Goal: Task Accomplishment & Management: Manage account settings

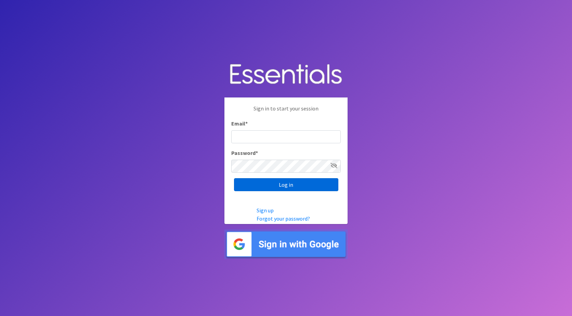
type input "[PERSON_NAME][EMAIL_ADDRESS][DOMAIN_NAME]"
click at [279, 187] on input "Log in" at bounding box center [286, 184] width 104 height 13
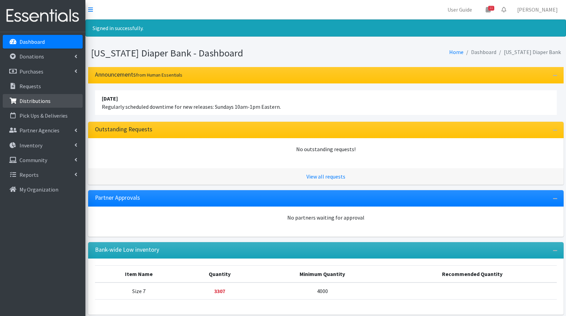
click at [34, 101] on p "Distributions" at bounding box center [34, 100] width 31 height 7
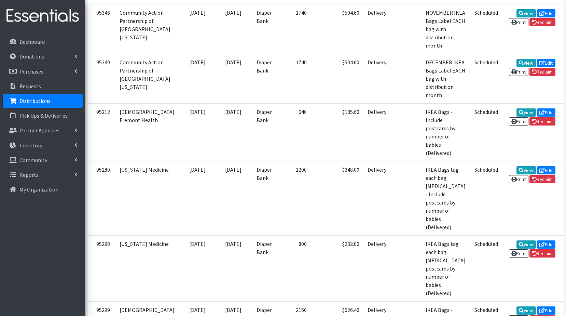
scroll to position [1401, 0]
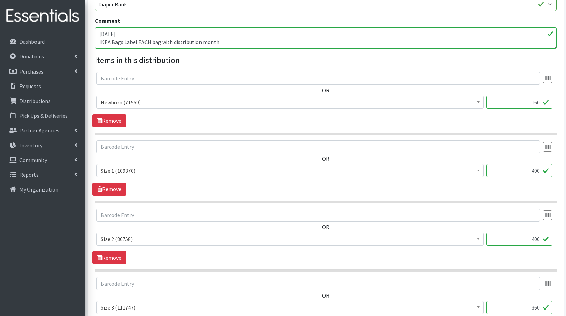
scroll to position [171, 0]
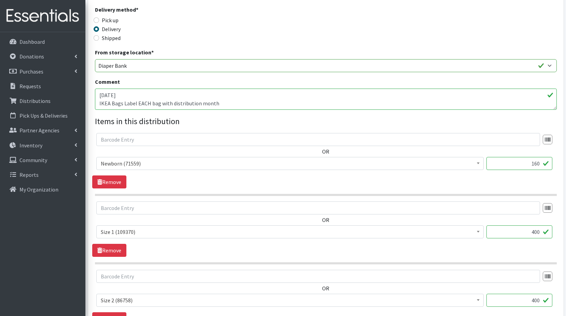
drag, startPoint x: 529, startPoint y: 162, endPoint x: 545, endPoint y: 166, distance: 16.2
click at [545, 166] on input "160" at bounding box center [520, 163] width 66 height 13
type input "80"
click at [487, 148] on div "OR Newborn (71559) Pull Ups 2T-3T (12365) Pull Ups 3T-4T (6951) Pull-Ups 4T-5T …" at bounding box center [325, 154] width 467 height 42
drag, startPoint x: 527, startPoint y: 232, endPoint x: 548, endPoint y: 233, distance: 20.9
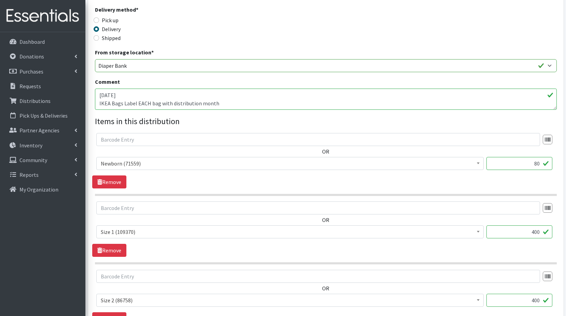
click at [548, 233] on input "400" at bounding box center [520, 231] width 66 height 13
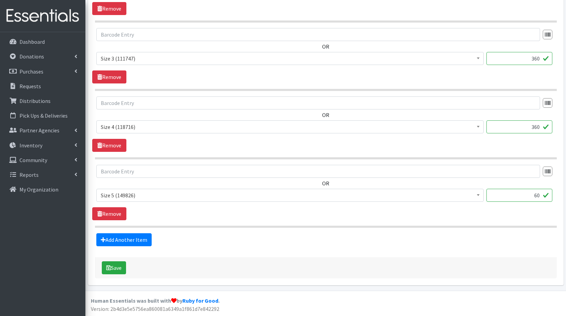
scroll to position [481, 0]
type input "480"
click at [111, 269] on icon "submit" at bounding box center [108, 267] width 5 height 5
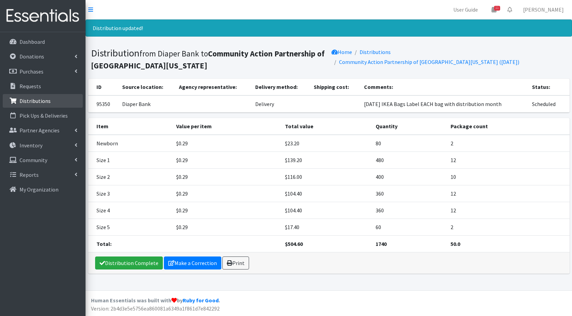
click at [50, 102] on link "Distributions" at bounding box center [43, 101] width 80 height 14
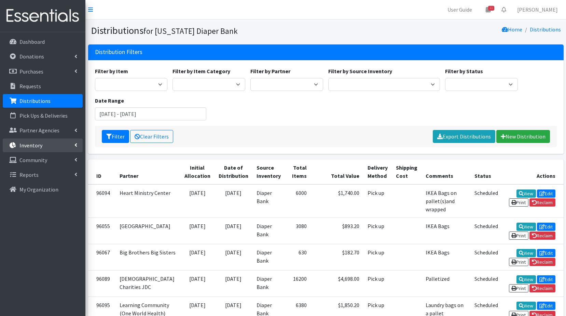
click at [38, 145] on p "Inventory" at bounding box center [30, 145] width 23 height 7
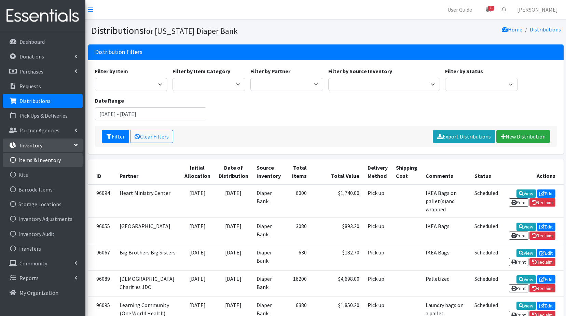
click at [39, 162] on link "Items & Inventory" at bounding box center [43, 160] width 80 height 14
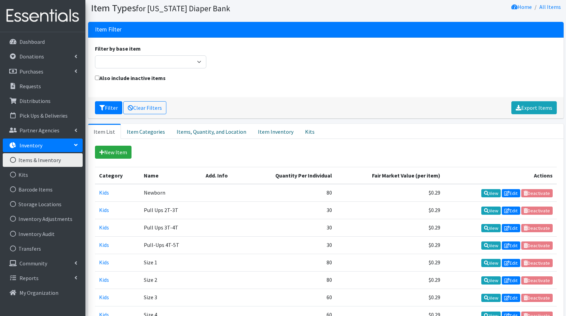
scroll to position [7, 0]
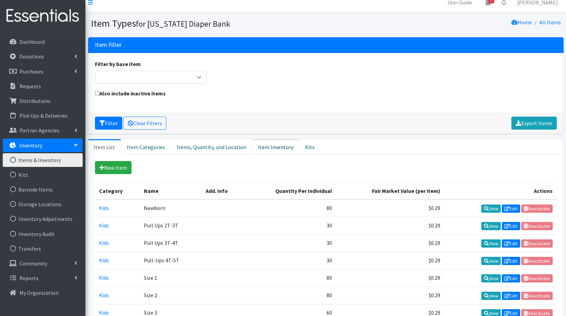
click at [258, 146] on link "Item Inventory" at bounding box center [275, 146] width 47 height 15
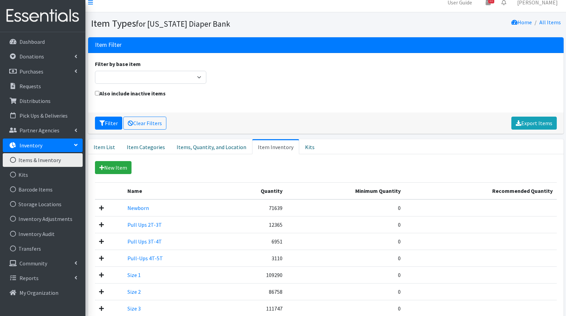
scroll to position [41, 0]
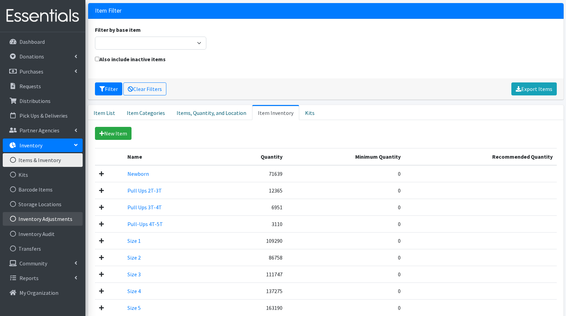
click at [59, 216] on link "Inventory Adjustments" at bounding box center [43, 219] width 80 height 14
